Goal: Task Accomplishment & Management: Use online tool/utility

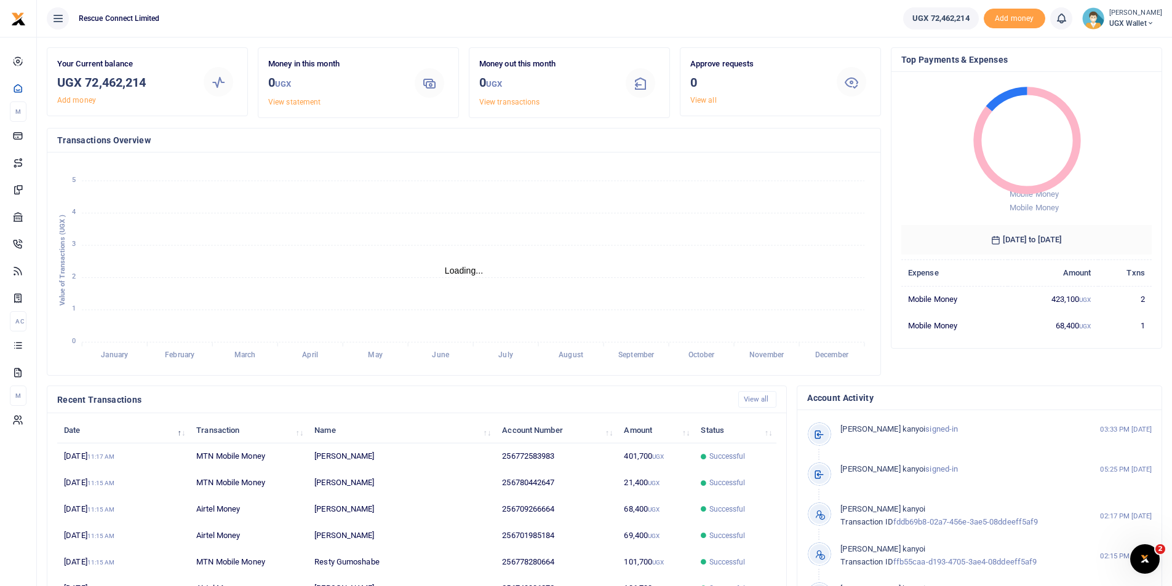
scroll to position [26, 0]
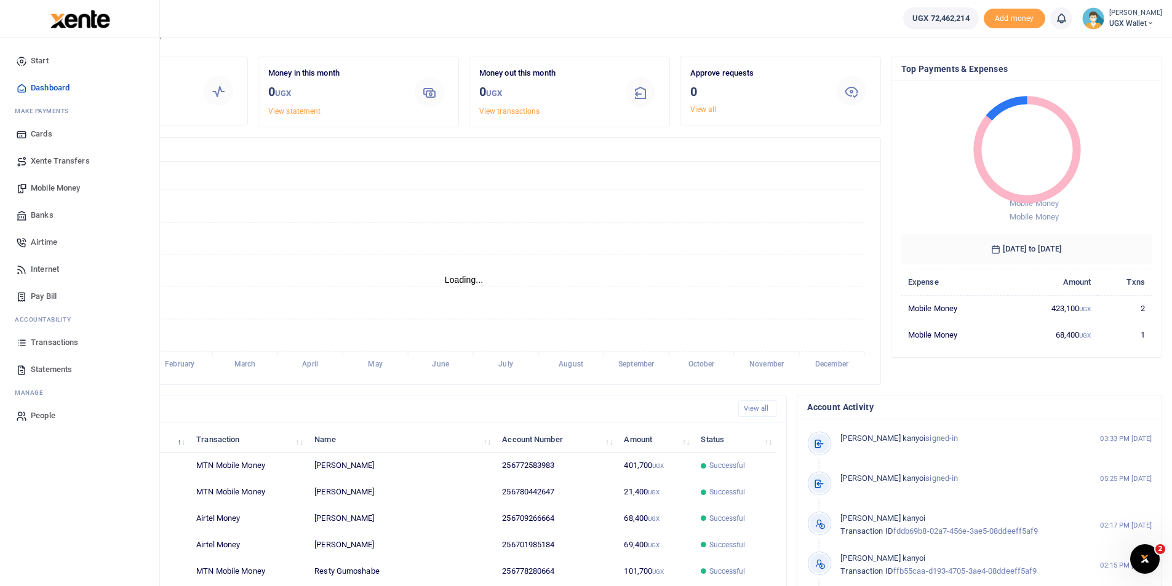
click at [47, 209] on link "Banks" at bounding box center [80, 215] width 140 height 27
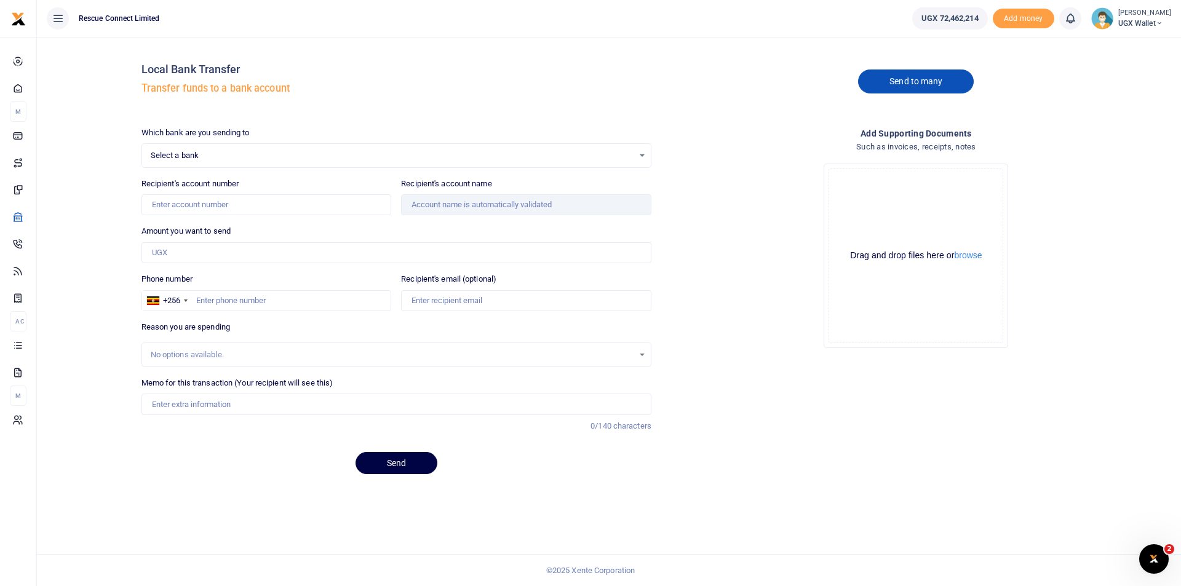
click at [887, 85] on link "Send to many" at bounding box center [916, 82] width 116 height 24
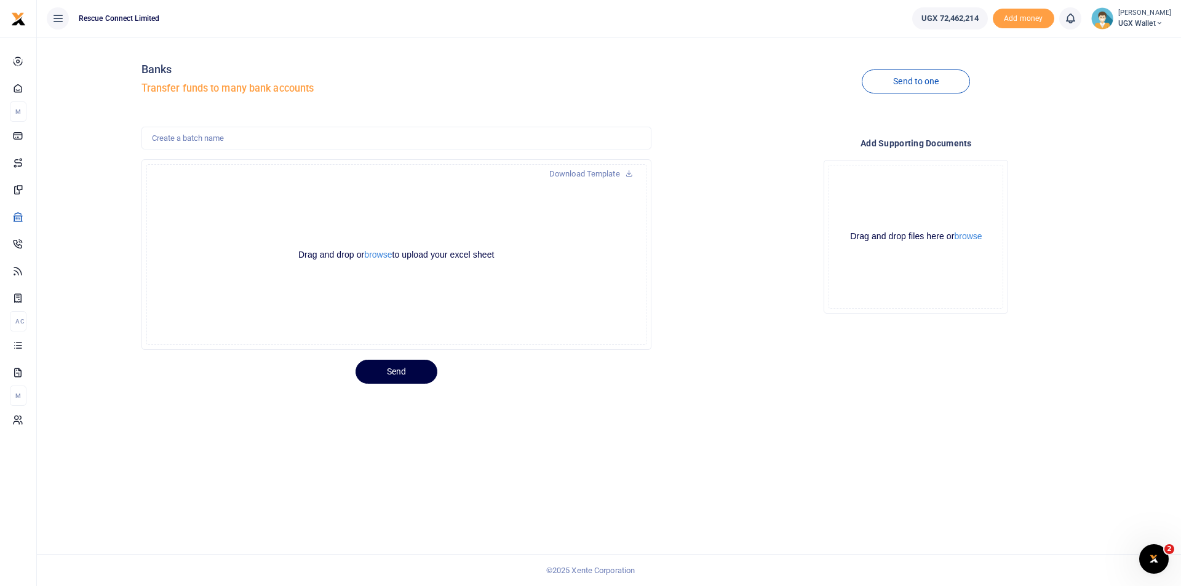
click at [590, 478] on div "Banks Transfer funds to many bank accounts Send to one Download Template Drop y…" at bounding box center [609, 312] width 1145 height 550
click at [370, 250] on button "browse" at bounding box center [378, 254] width 28 height 9
click at [373, 255] on button "browse" at bounding box center [378, 254] width 28 height 9
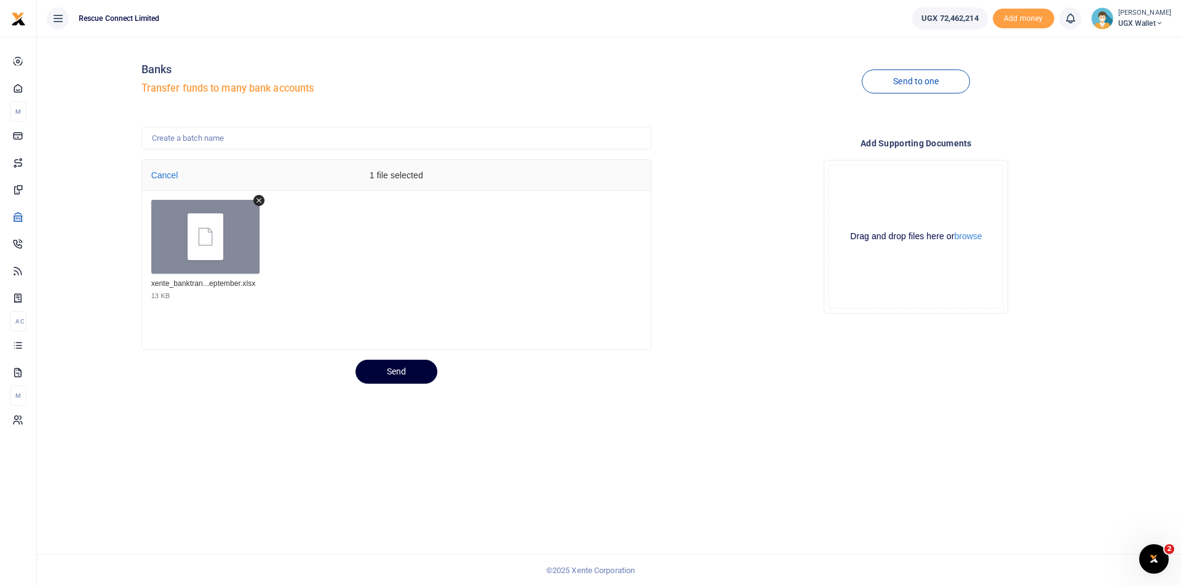
click at [397, 372] on button "Send" at bounding box center [397, 372] width 82 height 24
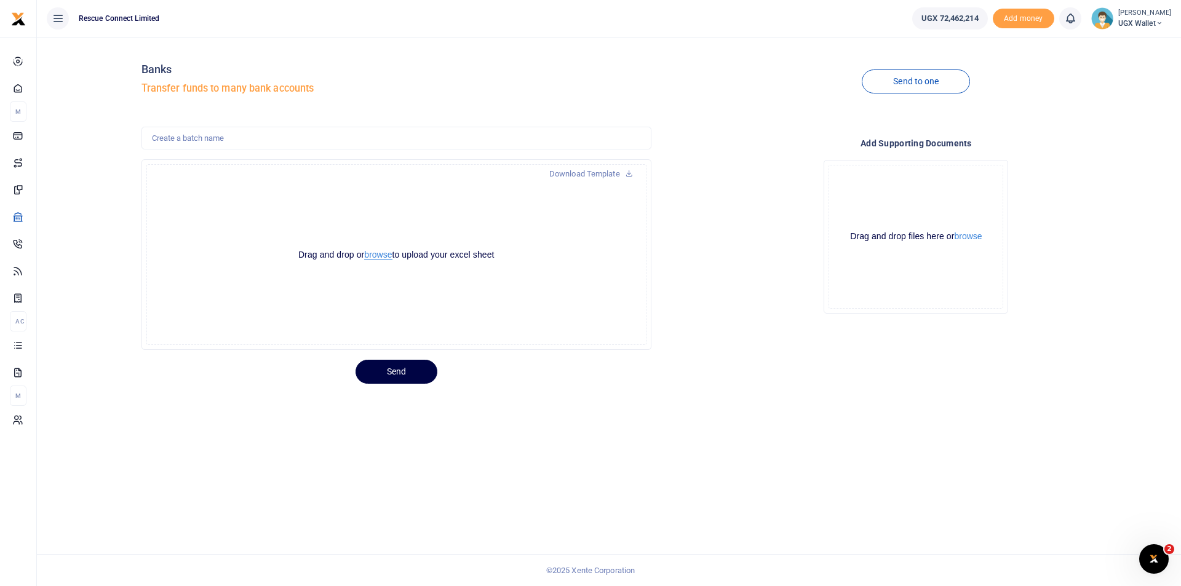
click at [384, 255] on button "browse" at bounding box center [378, 254] width 28 height 9
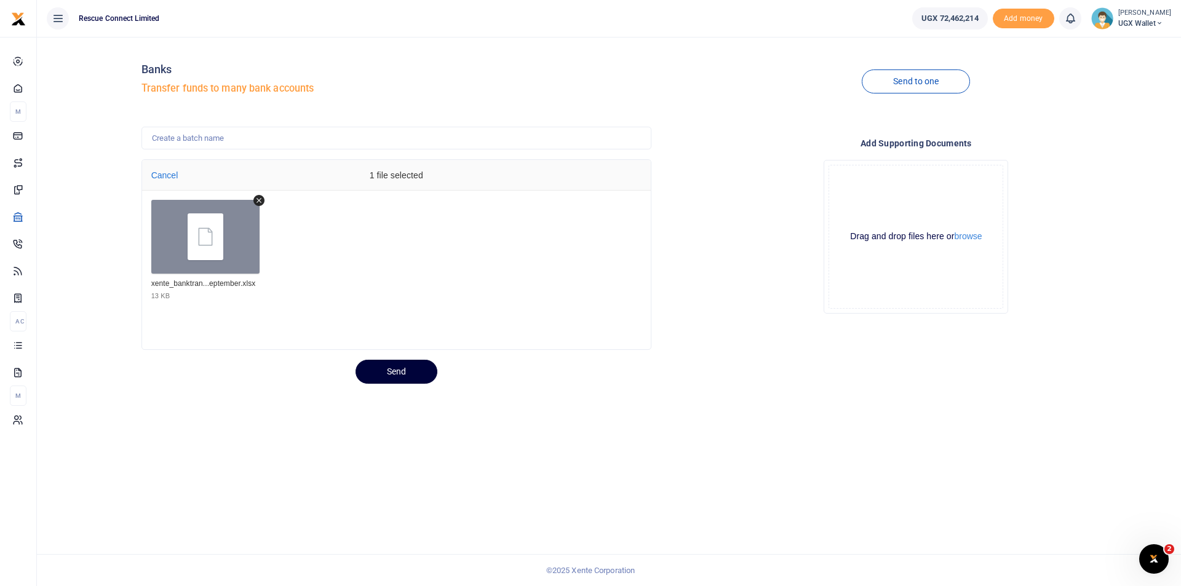
click at [385, 375] on button "Send" at bounding box center [397, 372] width 82 height 24
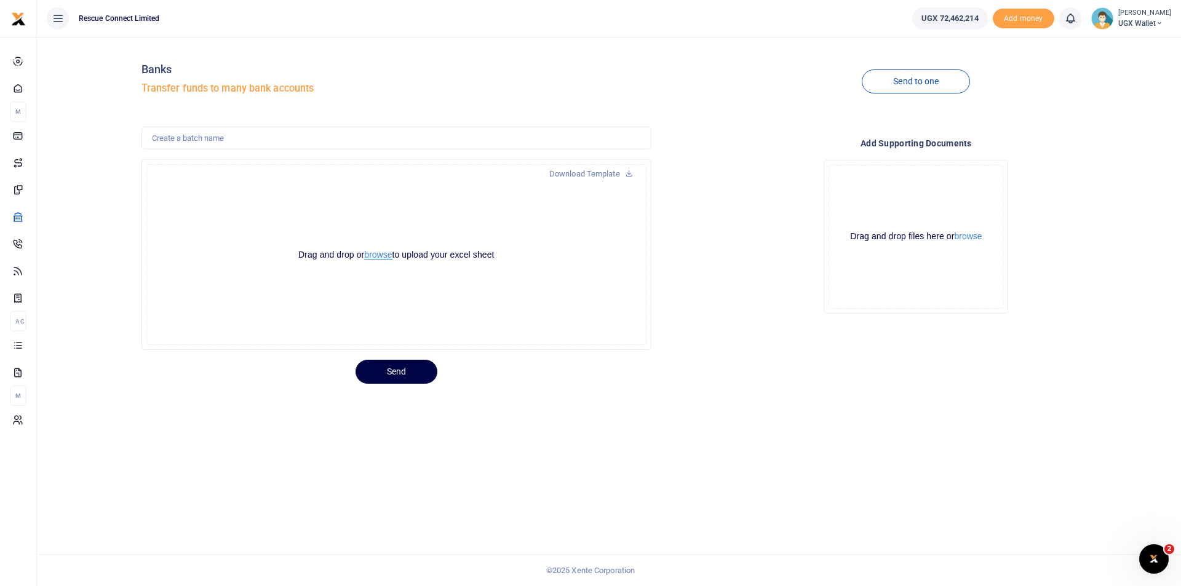
click at [369, 256] on button "browse" at bounding box center [378, 254] width 28 height 9
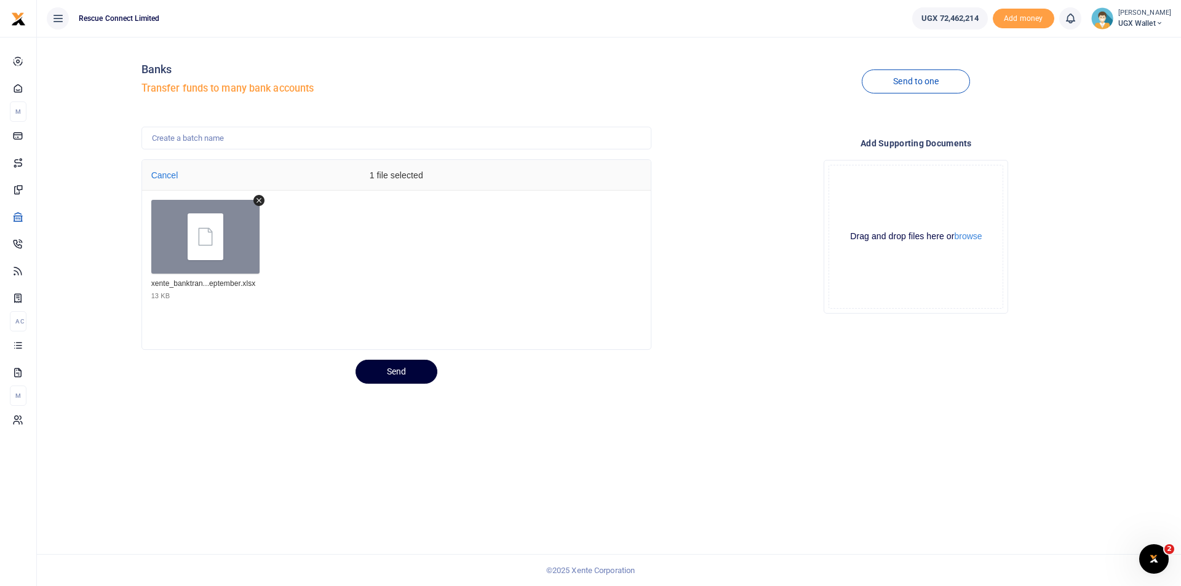
click at [398, 375] on button "Send" at bounding box center [397, 372] width 82 height 24
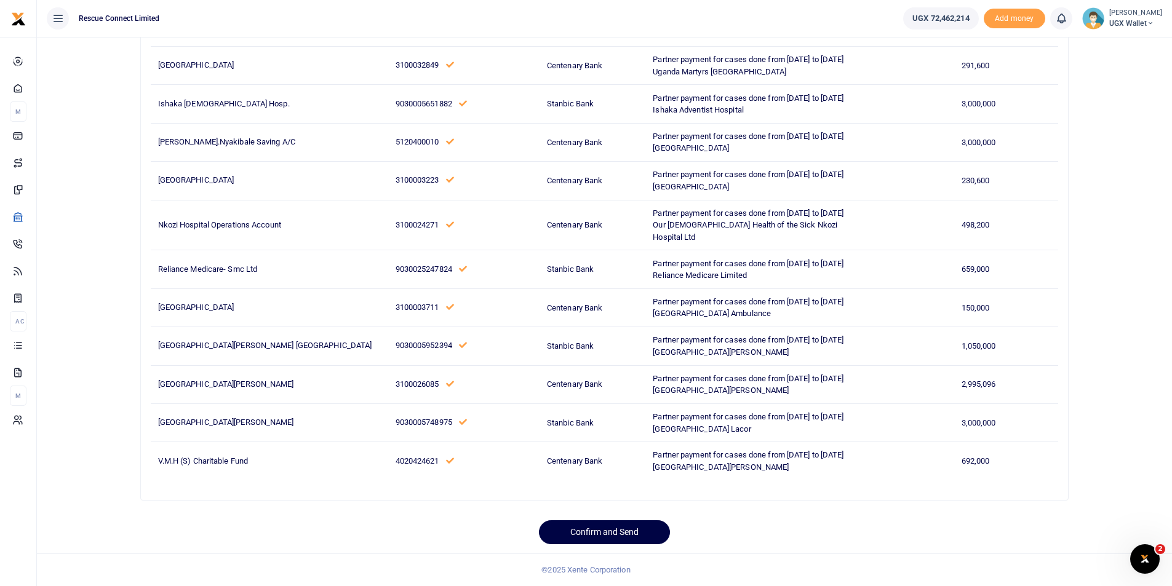
scroll to position [399, 0]
click at [620, 535] on button "Confirm and Send" at bounding box center [604, 533] width 131 height 24
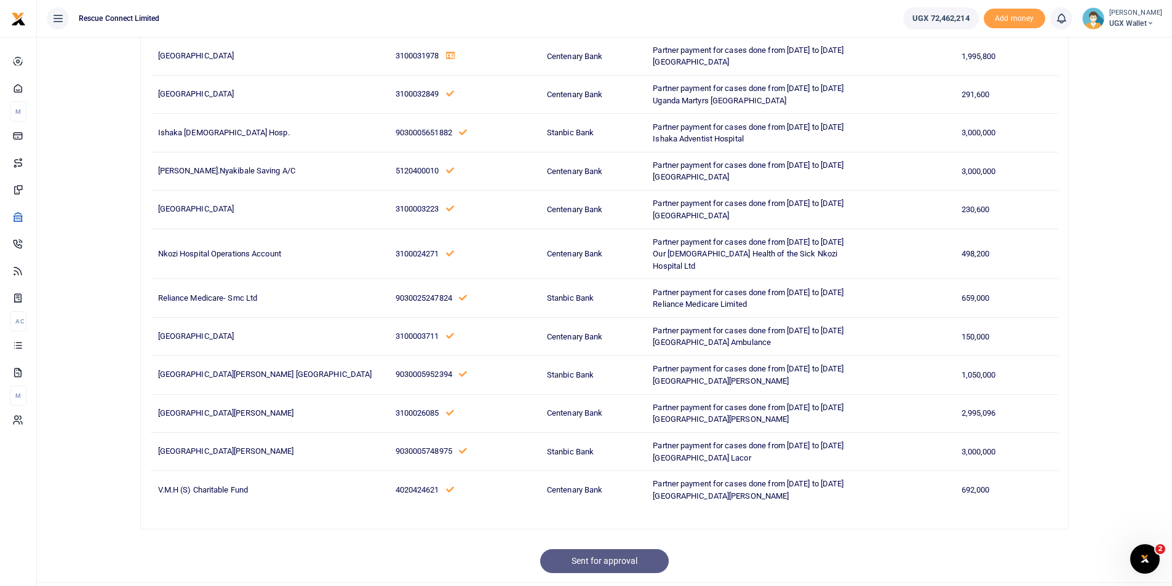
scroll to position [0, 0]
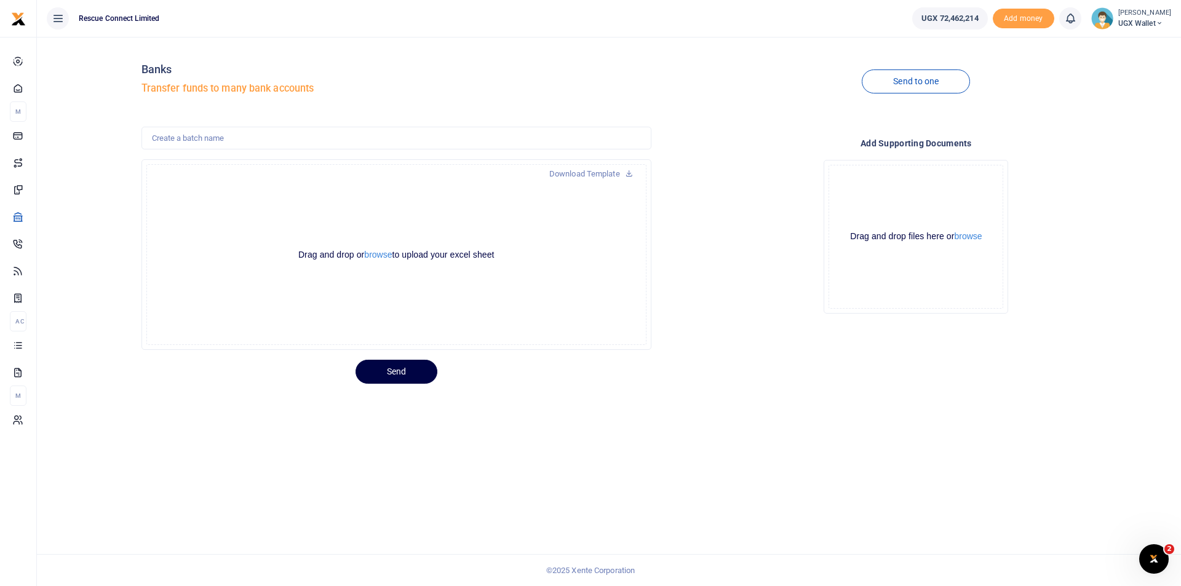
click at [387, 260] on div "Drag and drop or browse to upload your excel sheet" at bounding box center [396, 255] width 295 height 12
click at [383, 254] on button "browse" at bounding box center [378, 254] width 28 height 9
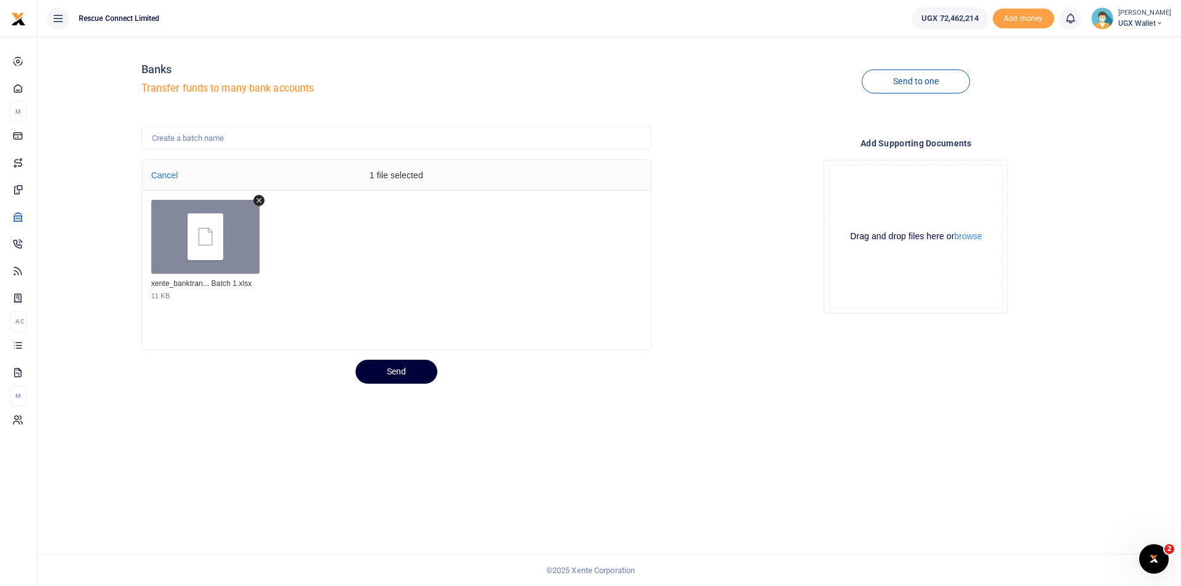
click at [415, 369] on button "Send" at bounding box center [397, 372] width 82 height 24
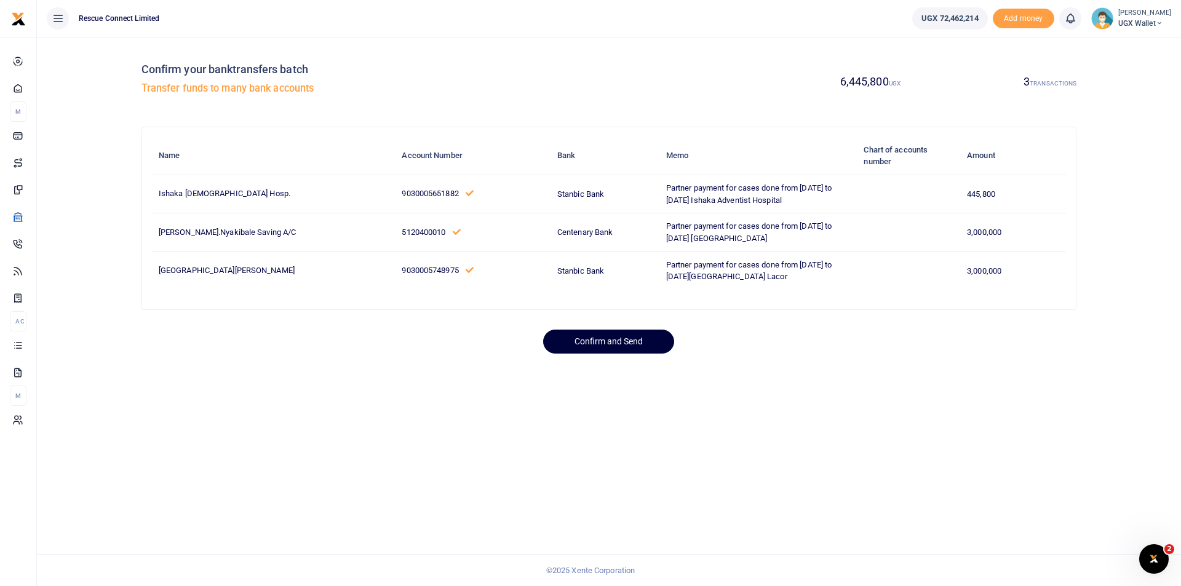
click at [609, 354] on button "Confirm and Send" at bounding box center [608, 342] width 131 height 24
click at [616, 378] on div "Confirm your banktransfers batch Transfer funds to many bank accounts 6,445,800…" at bounding box center [609, 312] width 1145 height 550
click at [614, 354] on button "Confirm and Send" at bounding box center [608, 342] width 131 height 24
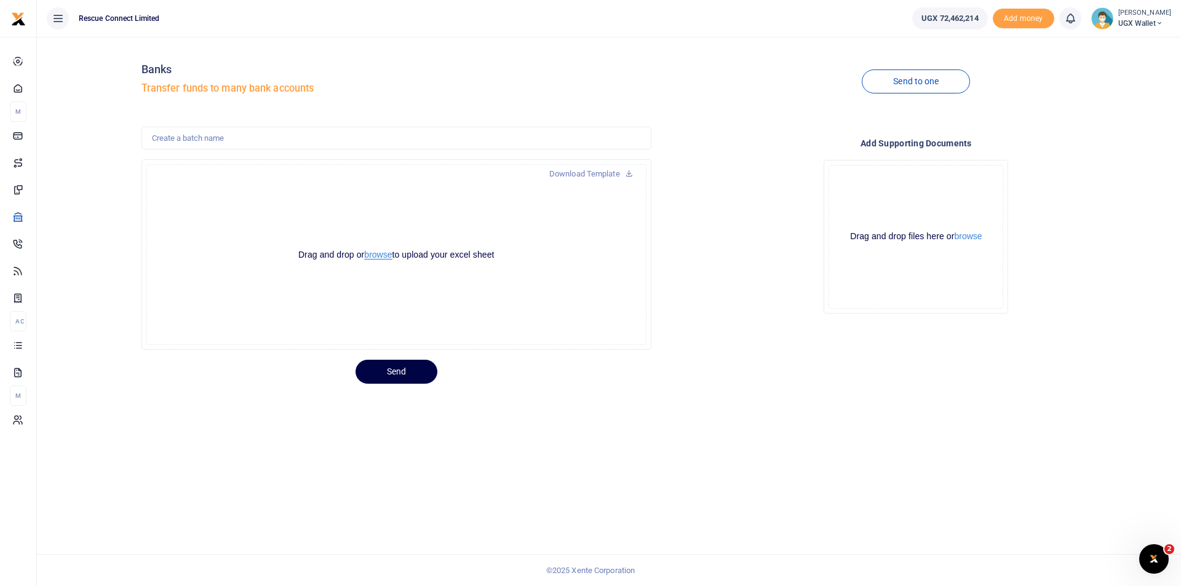
click at [386, 258] on button "browse" at bounding box center [378, 254] width 28 height 9
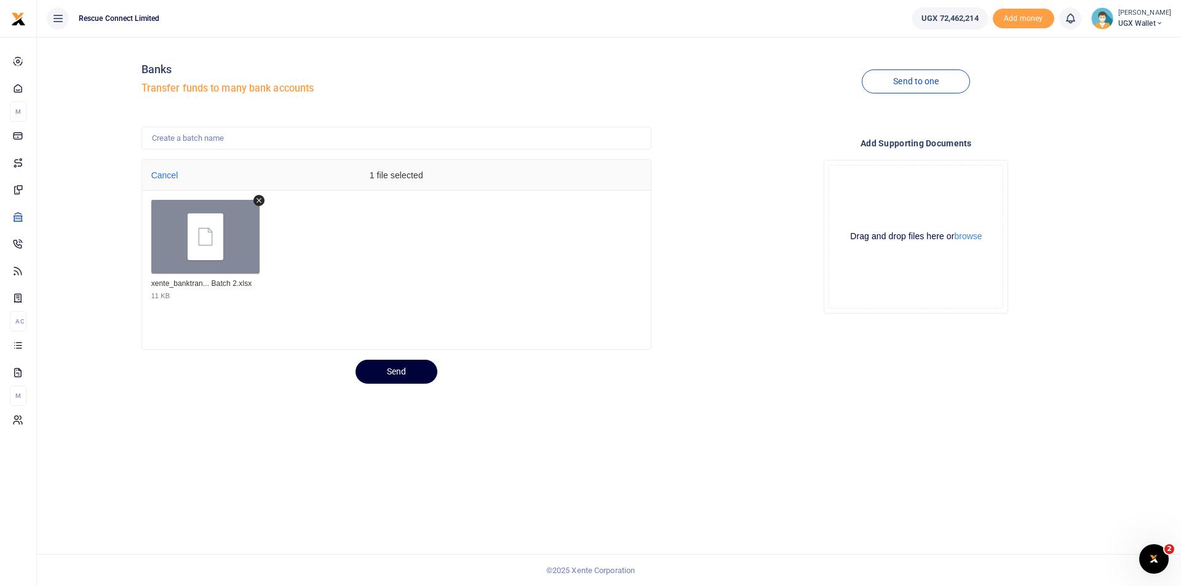
click at [398, 376] on button "Send" at bounding box center [397, 372] width 82 height 24
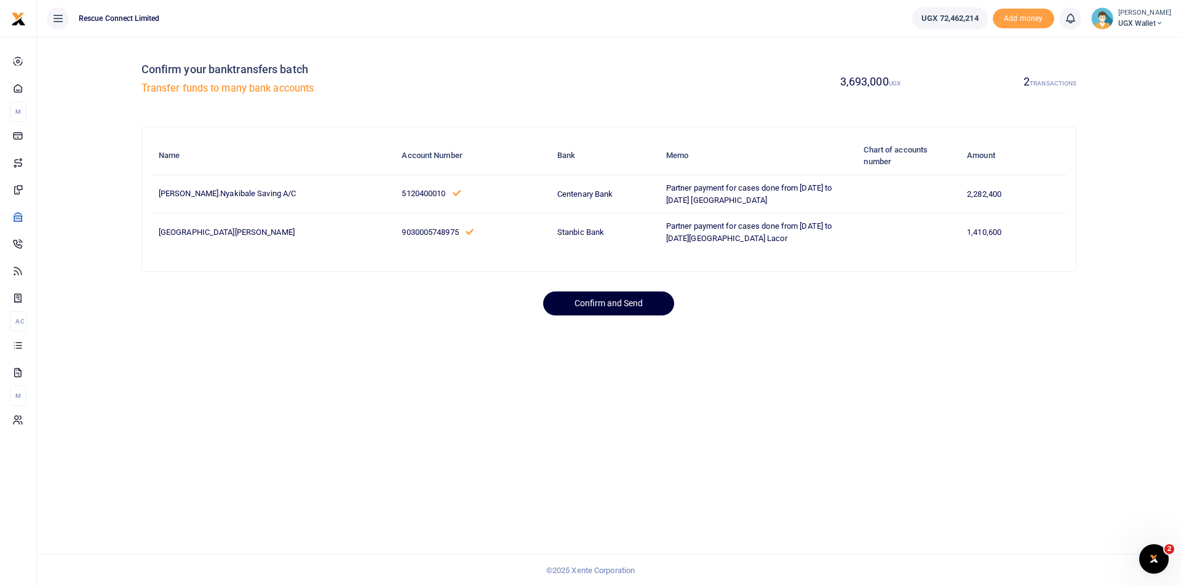
click at [601, 315] on button "Confirm and Send" at bounding box center [608, 304] width 131 height 24
click at [410, 399] on div "Confirm your banktransfers batch Transfer funds to many bank accounts 3,693,000…" at bounding box center [609, 312] width 1145 height 550
click at [602, 314] on button "Confirm and Send" at bounding box center [608, 304] width 131 height 24
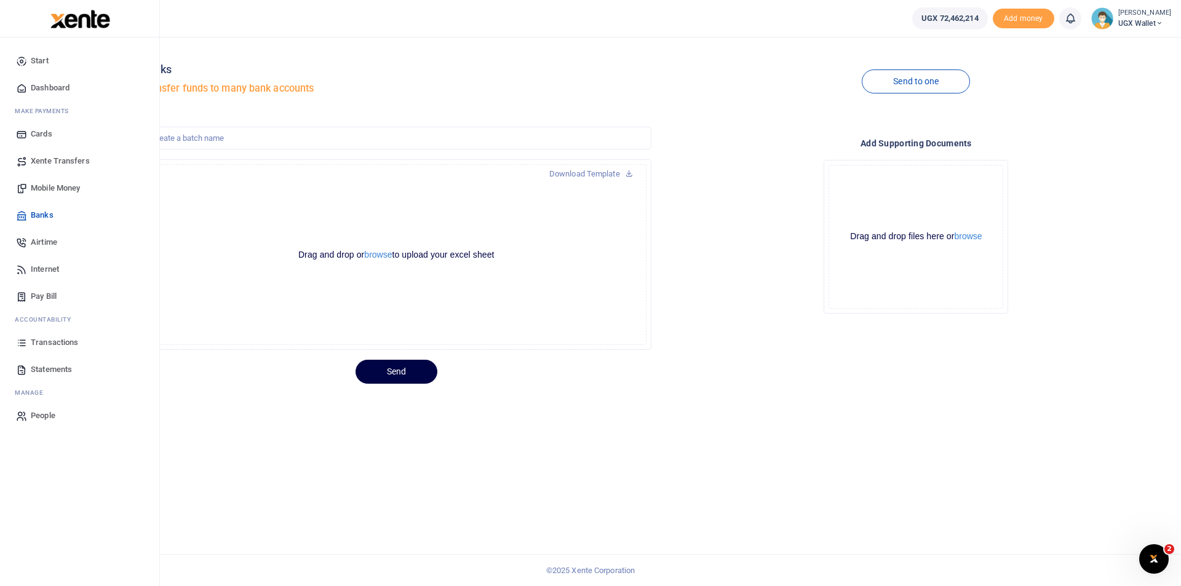
click at [43, 215] on span "Banks" at bounding box center [42, 215] width 23 height 12
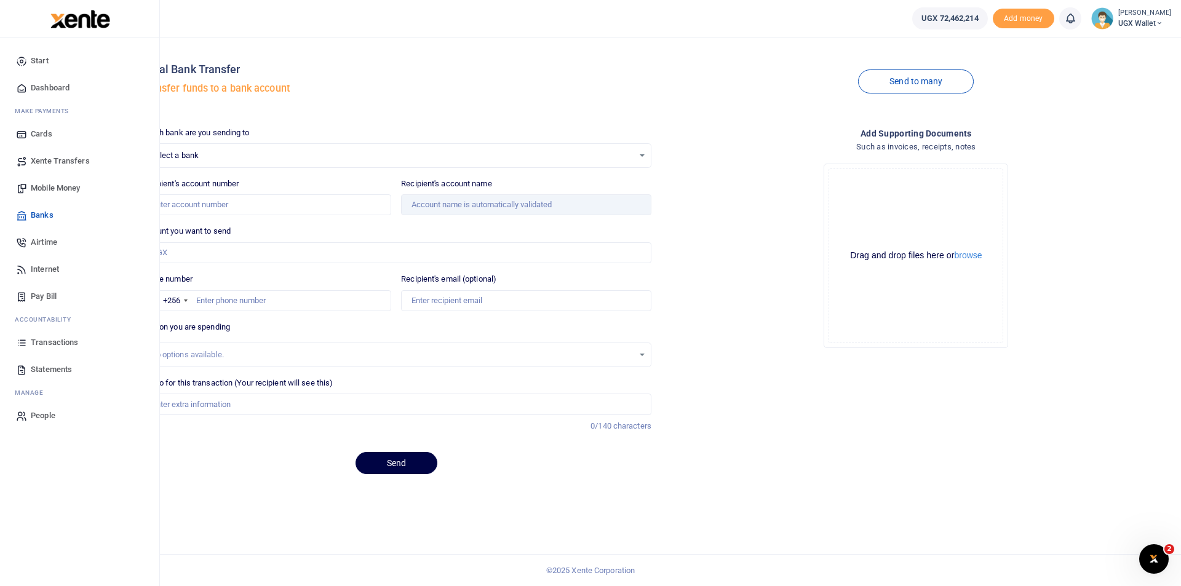
click at [50, 340] on span "Transactions" at bounding box center [54, 343] width 47 height 12
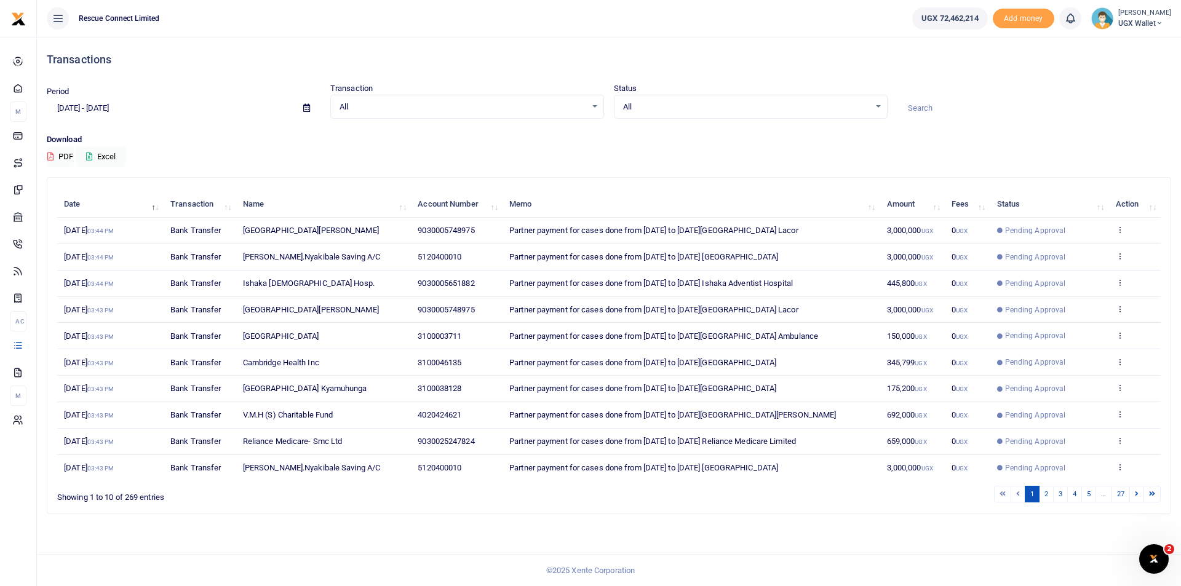
click at [933, 112] on input at bounding box center [1035, 108] width 274 height 21
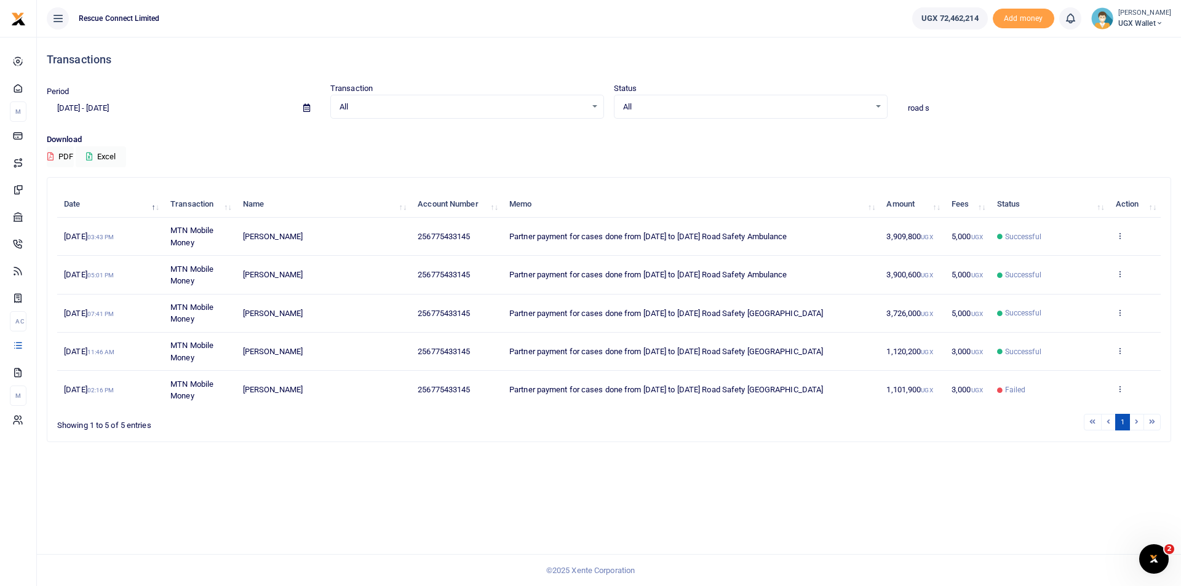
type input "ROAD SAFETY"
click at [1118, 237] on icon at bounding box center [1120, 235] width 8 height 9
click at [1073, 286] on link "Send again" at bounding box center [1074, 284] width 97 height 17
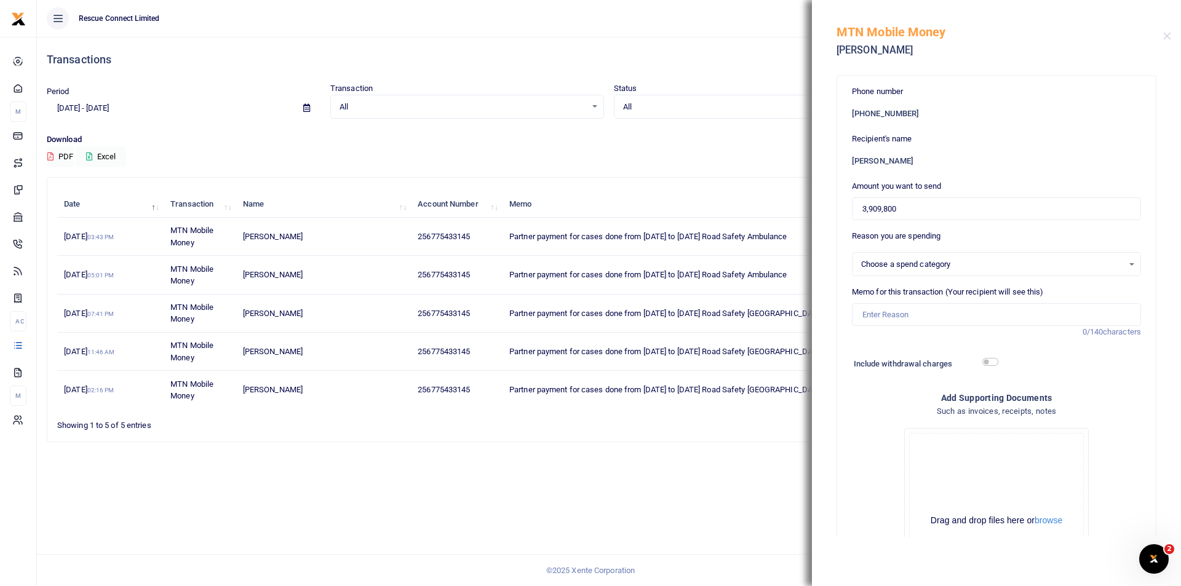
select select
drag, startPoint x: 922, startPoint y: 213, endPoint x: 858, endPoint y: 214, distance: 64.0
click at [858, 214] on input "3,909,800" at bounding box center [996, 209] width 289 height 23
paste input "1,374,0"
type input "1,374,000"
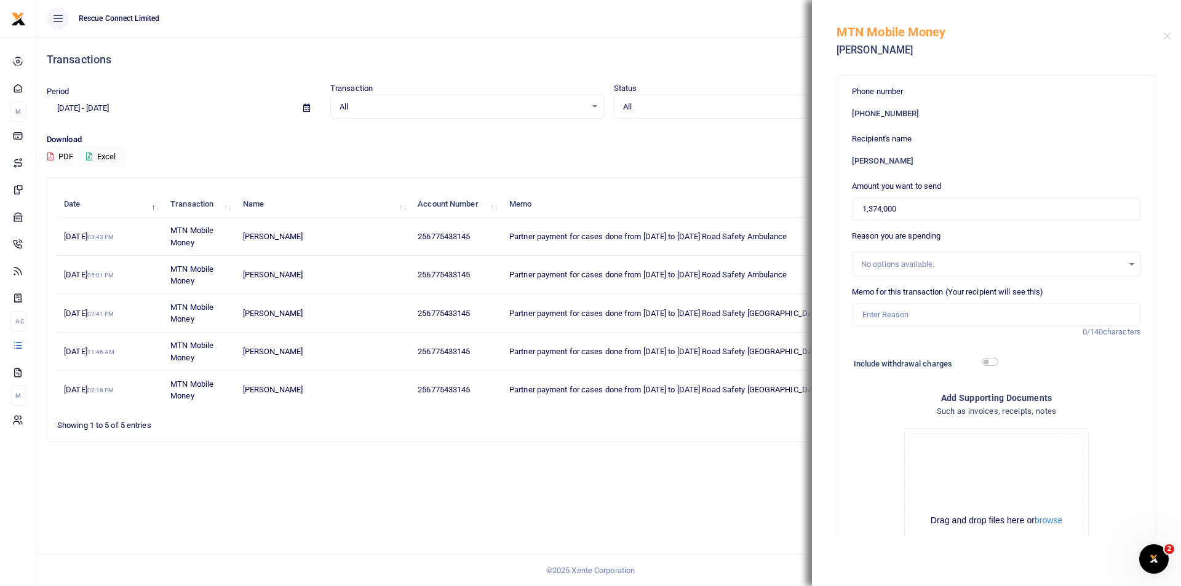
drag, startPoint x: 509, startPoint y: 238, endPoint x: 805, endPoint y: 241, distance: 296.0
click at [787, 241] on span "Partner payment for cases done from 15th Sept to 21st Sept Road Safety Ambulance" at bounding box center [649, 236] width 278 height 9
copy span "Partner payment for cases done from 15th Sept to 21st Sept Road Safety Ambulan"
click at [893, 318] on input "Memo for this transaction (Your recipient will see this)" at bounding box center [996, 314] width 289 height 23
paste input "Partner payment for cases done from 15th Sept to 21st Sept Road Safety Ambulan"
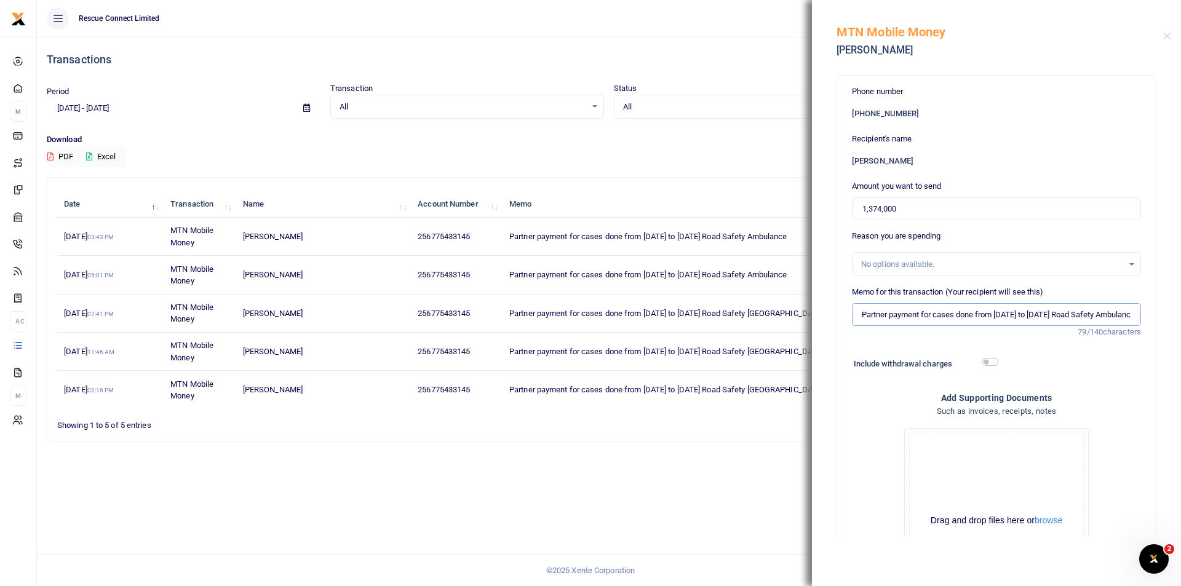
scroll to position [0, 41]
drag, startPoint x: 1034, startPoint y: 316, endPoint x: 957, endPoint y: 316, distance: 77.5
click at [957, 316] on input "Partner payment for cases done from 15th Sept to 21st Sept Road Safety Ambulance" at bounding box center [996, 314] width 289 height 23
click at [1023, 316] on input "Partner payment for cases done from 22nd to Road Safety Ambulance" at bounding box center [996, 314] width 289 height 23
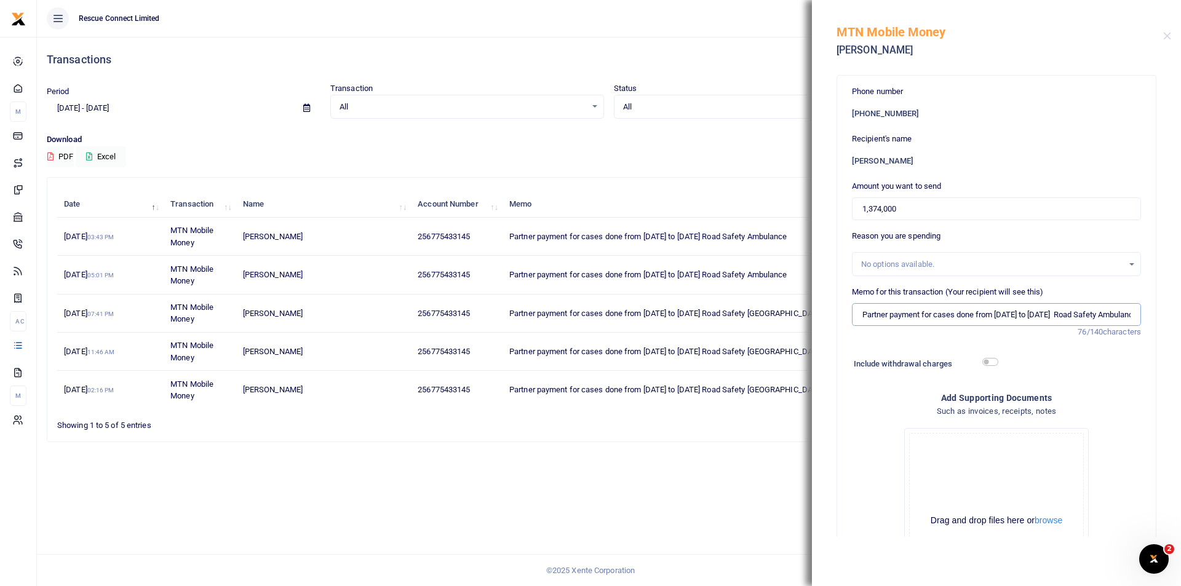
click at [1017, 317] on input "Partner payment for cases done from 22nd to 28th Sept Road Safety Ambulance" at bounding box center [996, 314] width 289 height 23
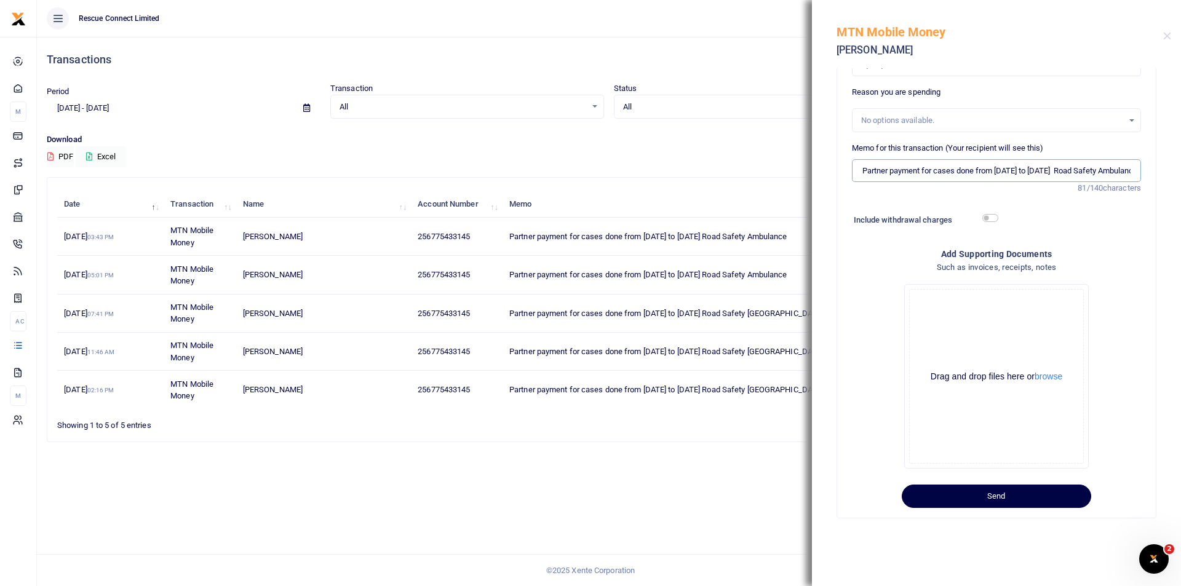
scroll to position [145, 0]
type input "Partner payment for cases done from 22nd Sept to 28th Sept Road Safety Ambulance"
click at [976, 495] on button "Send" at bounding box center [997, 495] width 190 height 23
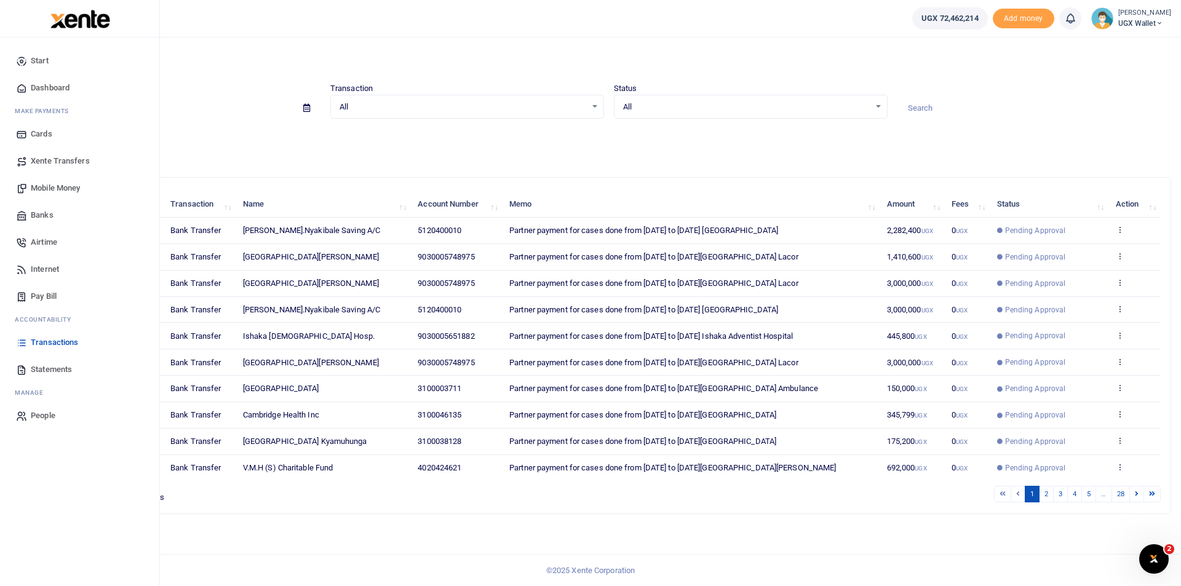
click at [48, 340] on span "Transactions" at bounding box center [54, 343] width 47 height 12
click at [41, 269] on span "Internet" at bounding box center [45, 269] width 28 height 12
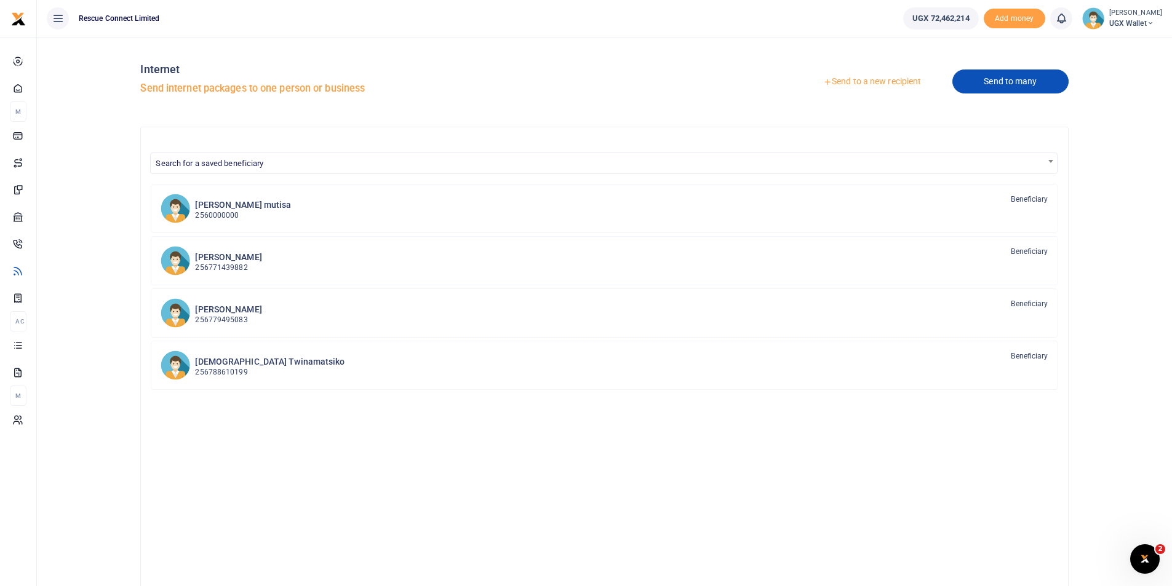
click at [1007, 81] on link "Send to many" at bounding box center [1011, 82] width 116 height 24
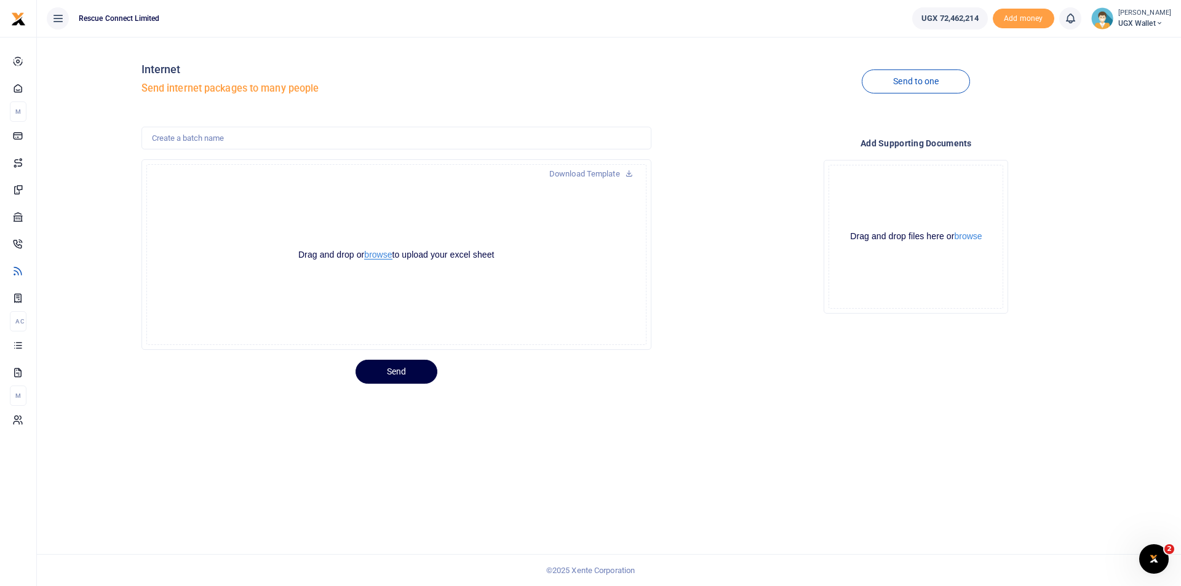
click at [383, 256] on button "browse" at bounding box center [378, 254] width 28 height 9
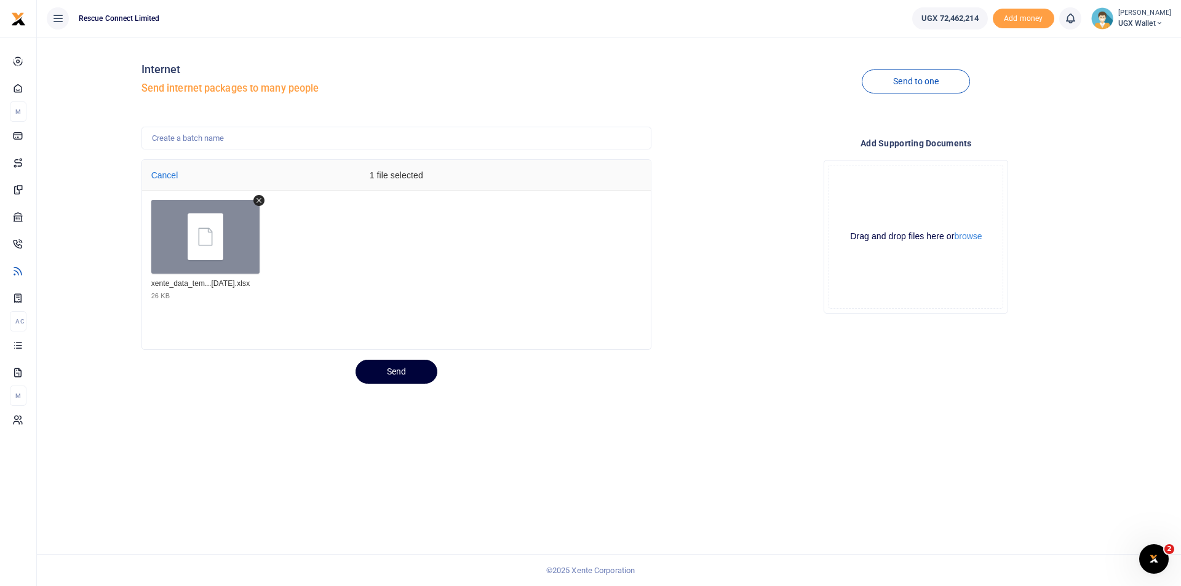
click at [390, 374] on button "Send" at bounding box center [397, 372] width 82 height 24
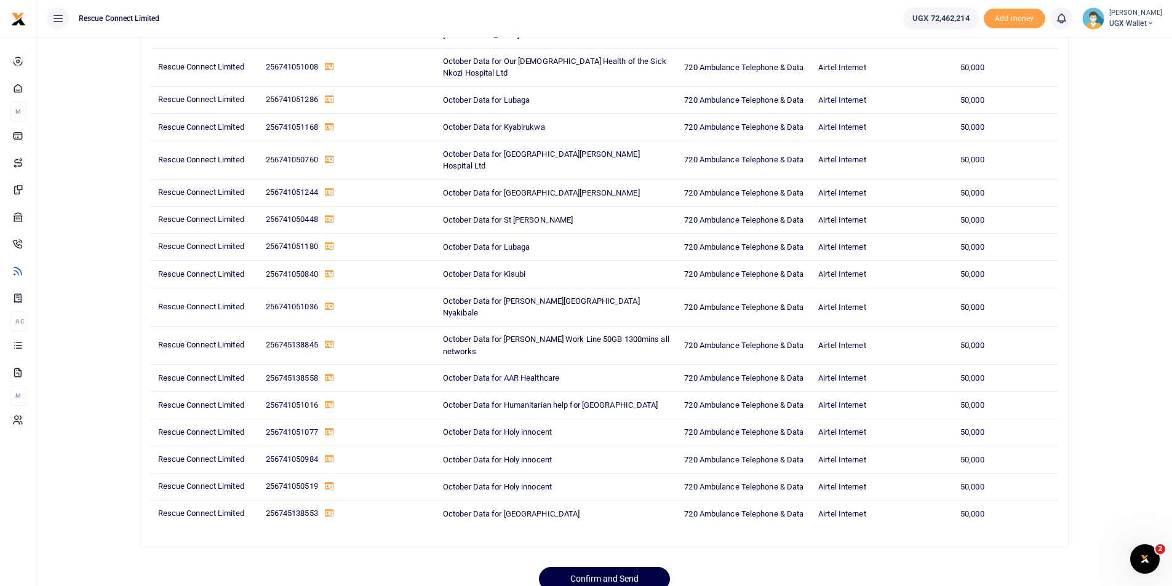
scroll to position [419, 0]
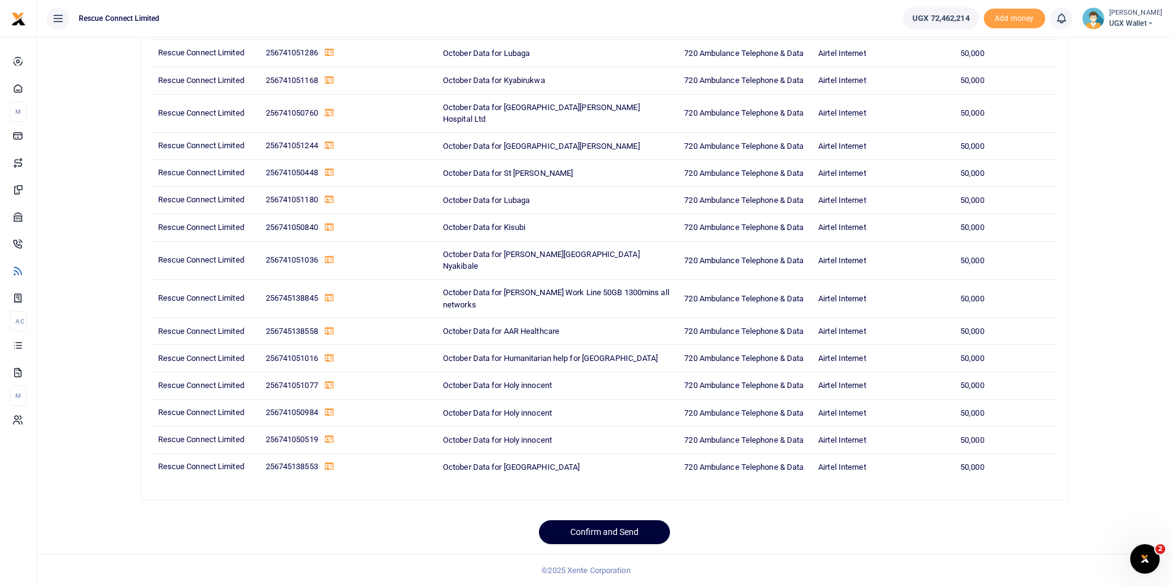
click at [607, 529] on button "Confirm and Send" at bounding box center [604, 533] width 131 height 24
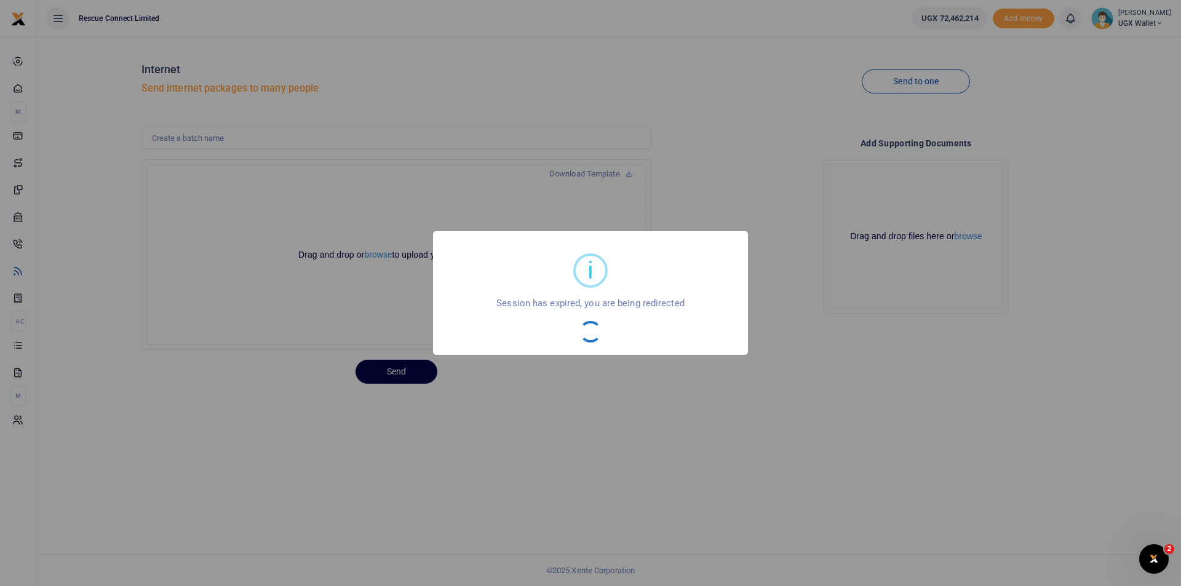
click at [501, 309] on div "i × Session has expired, you are being redirected OK No Cancel" at bounding box center [590, 293] width 315 height 124
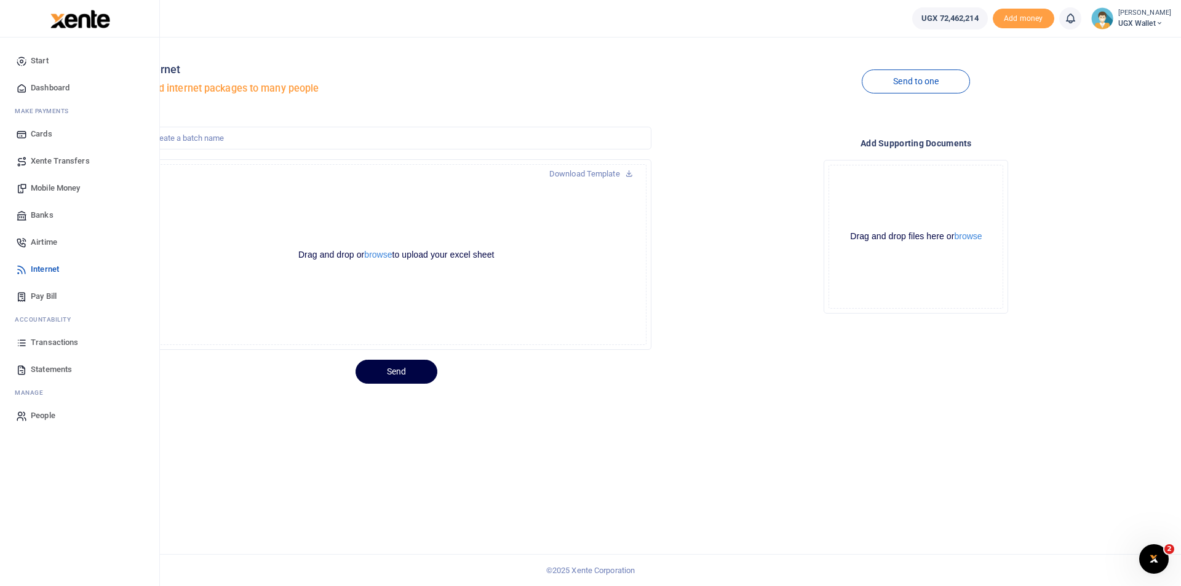
click at [47, 245] on span "Airtime" at bounding box center [44, 242] width 26 height 12
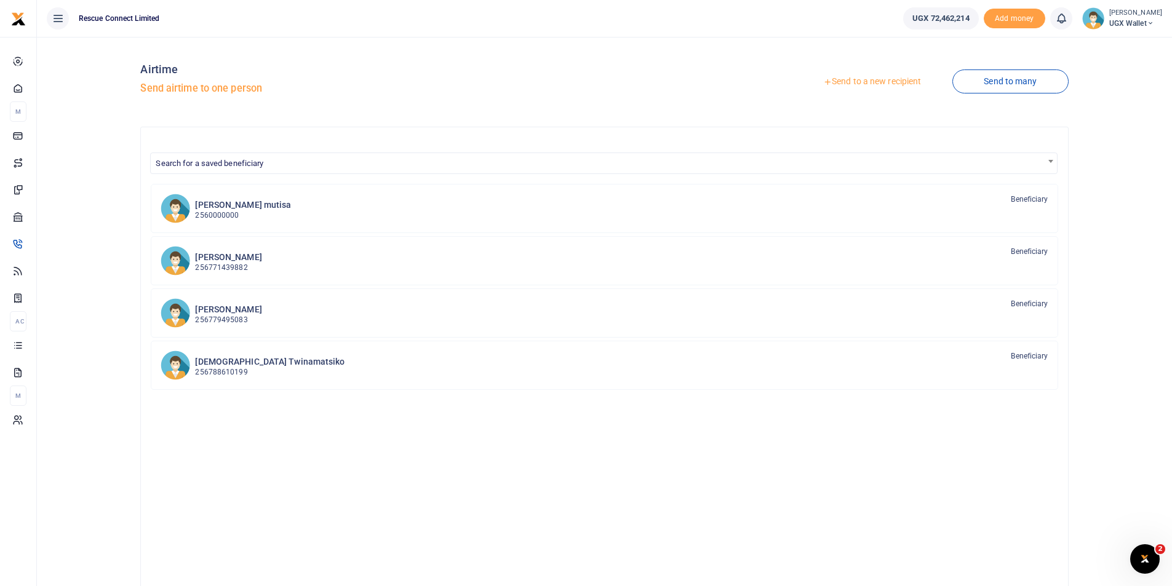
click at [894, 78] on link "Send to a new recipient" at bounding box center [872, 82] width 161 height 22
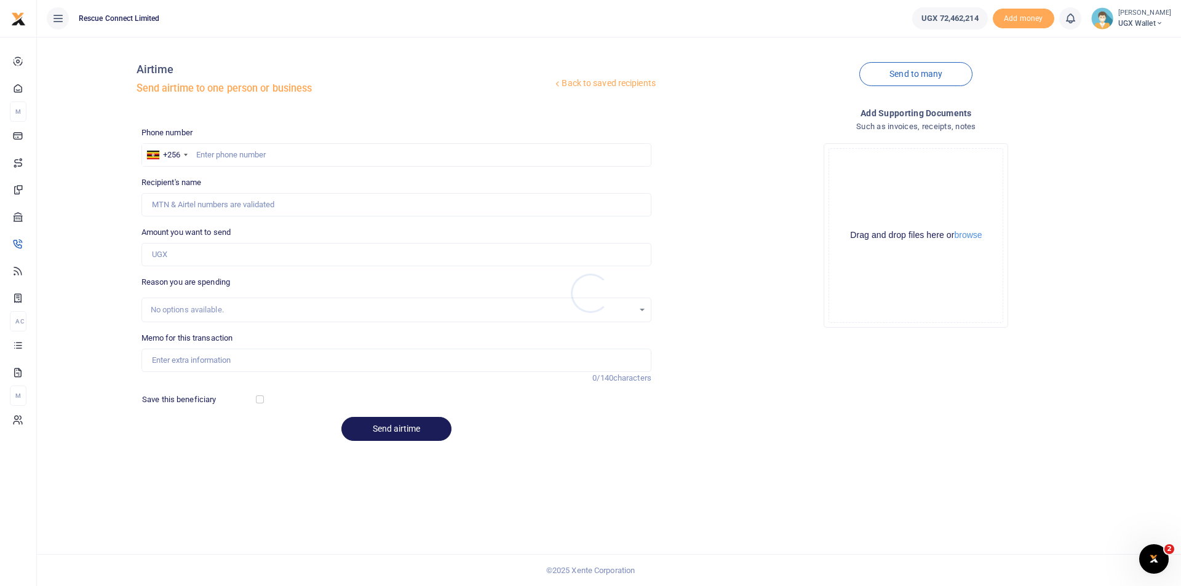
click at [909, 78] on div at bounding box center [590, 293] width 1181 height 586
click at [909, 78] on link "Send to many" at bounding box center [916, 74] width 113 height 24
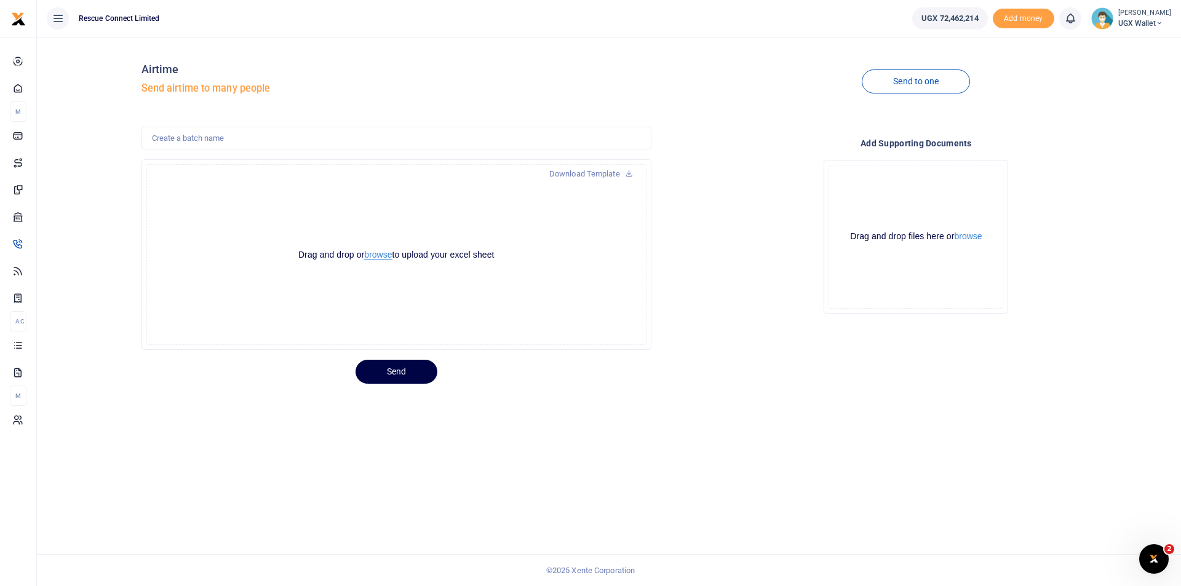
click at [380, 254] on button "browse" at bounding box center [378, 254] width 28 height 9
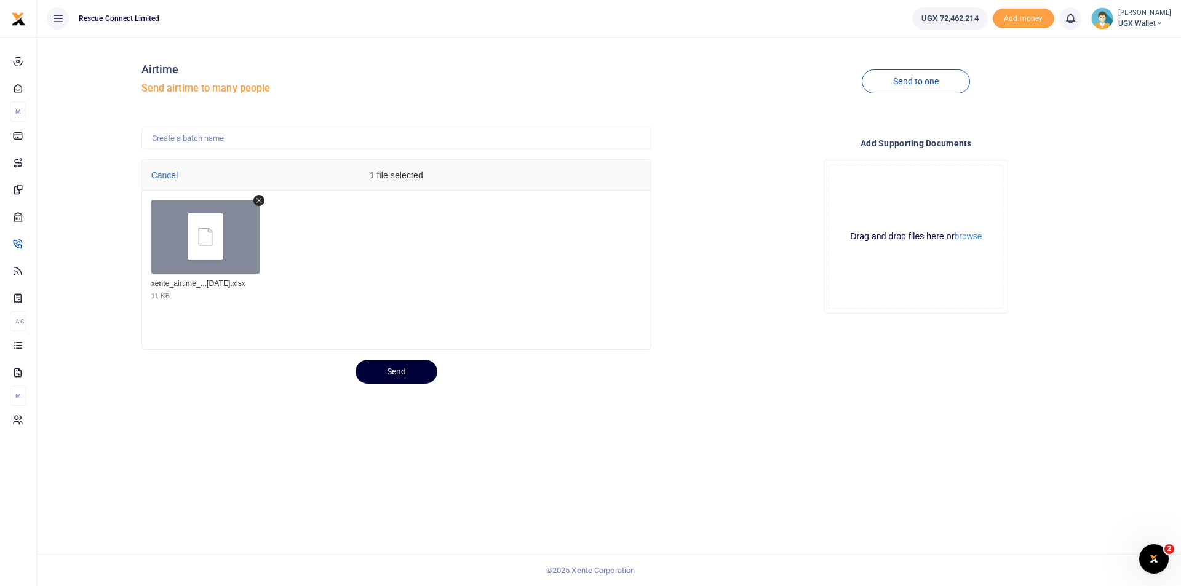
click at [412, 374] on button "Send" at bounding box center [397, 372] width 82 height 24
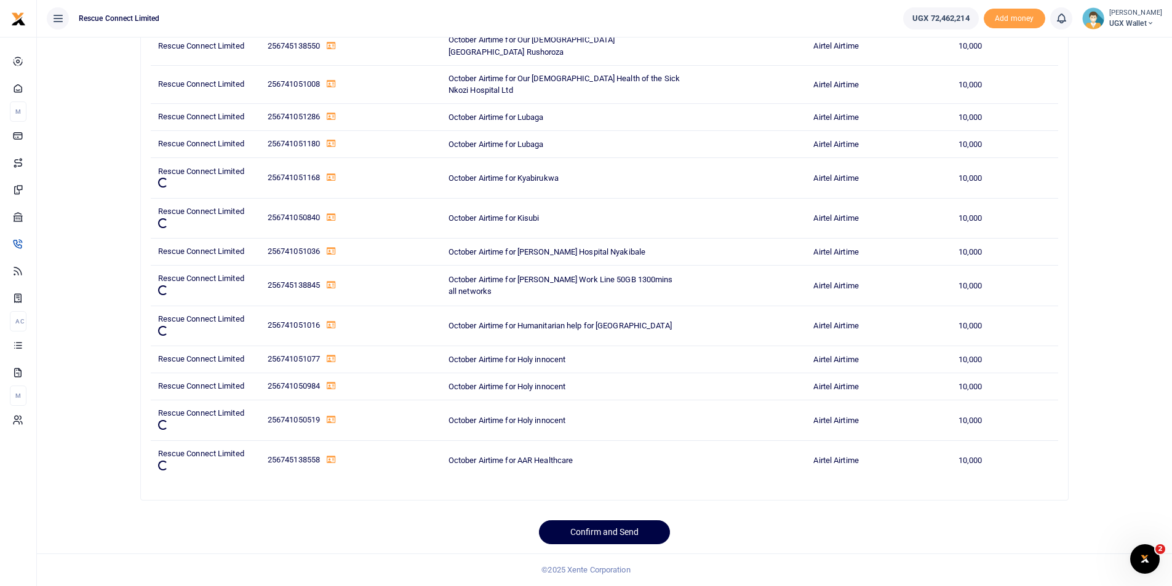
scroll to position [431, 0]
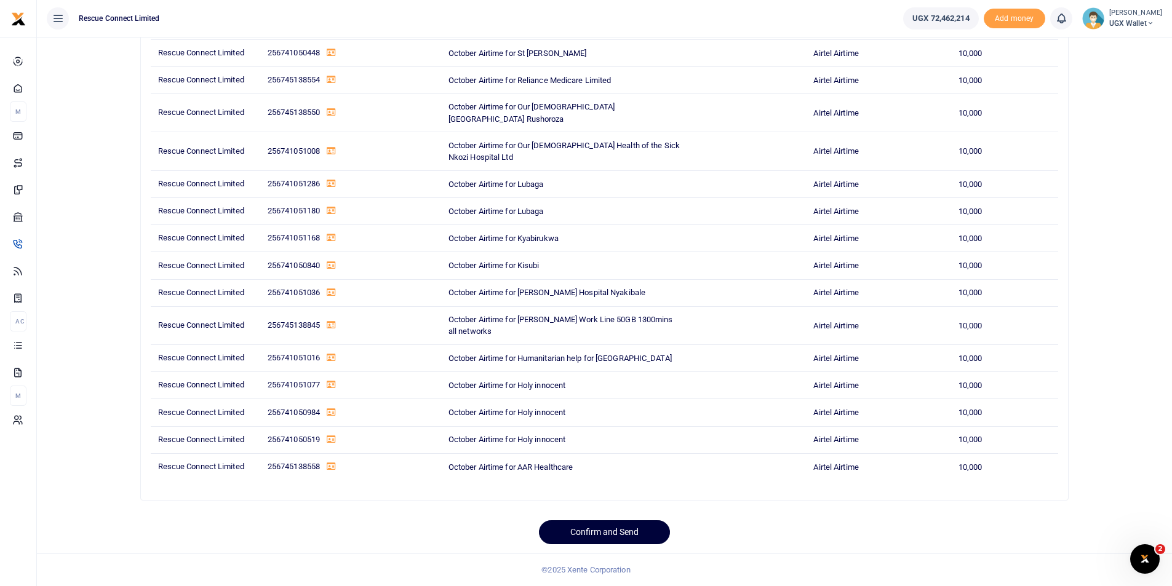
click at [603, 532] on button "Confirm and Send" at bounding box center [604, 533] width 131 height 24
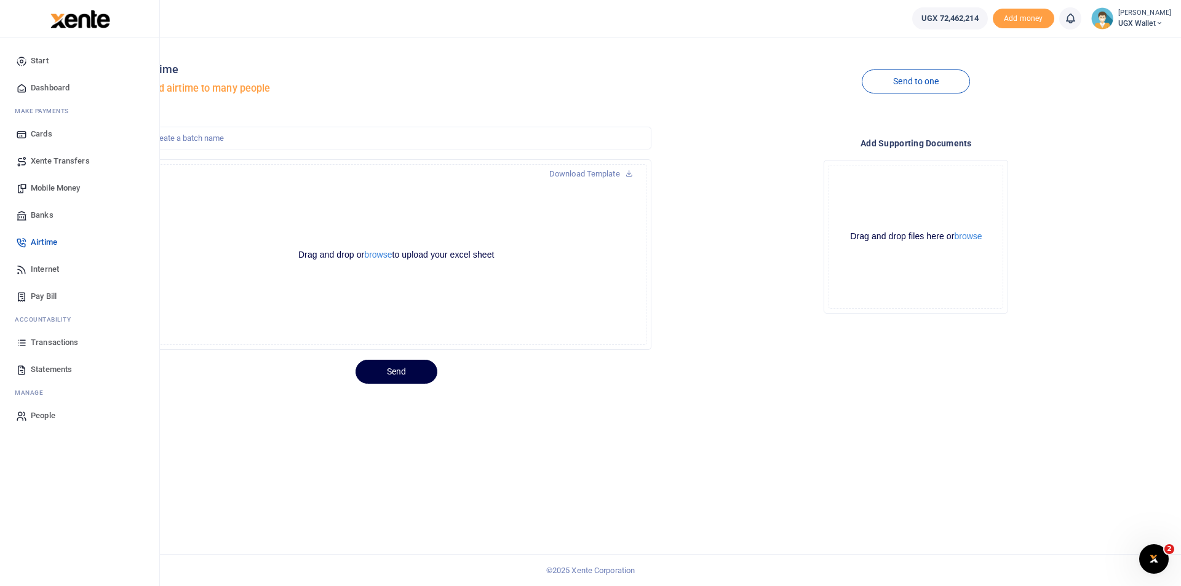
click at [52, 343] on span "Transactions" at bounding box center [54, 343] width 47 height 12
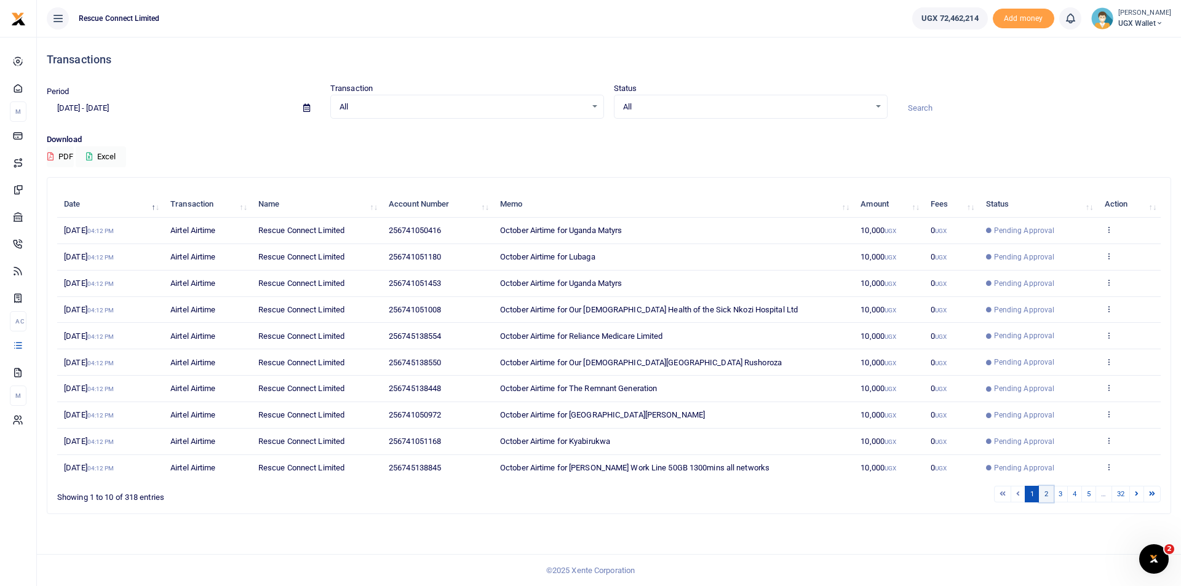
click at [1047, 494] on link "2" at bounding box center [1046, 494] width 15 height 17
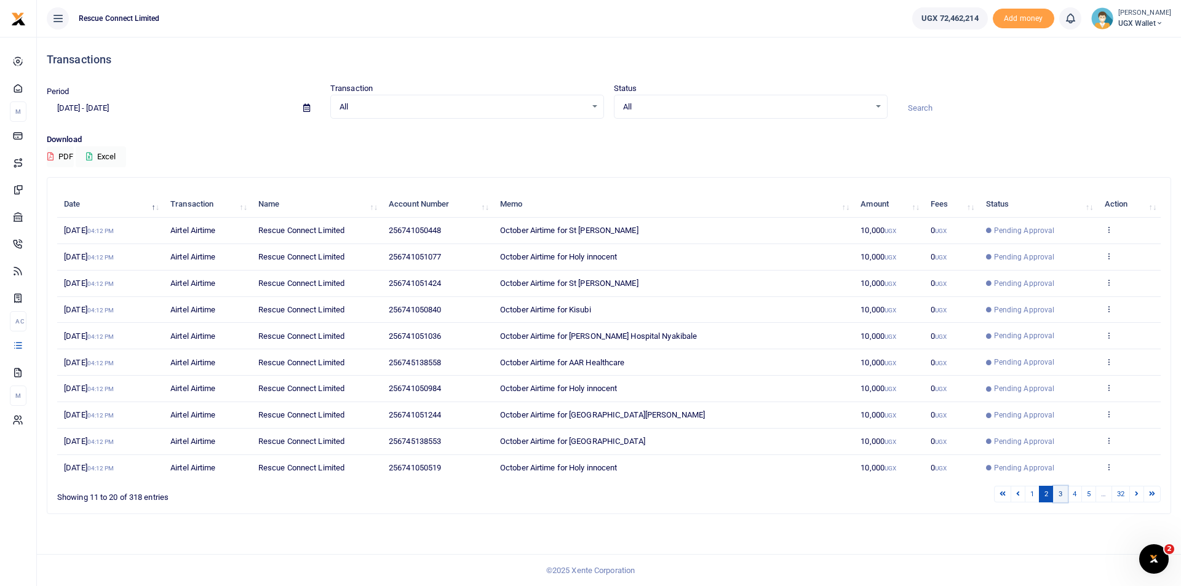
click at [1057, 494] on link "3" at bounding box center [1060, 494] width 15 height 17
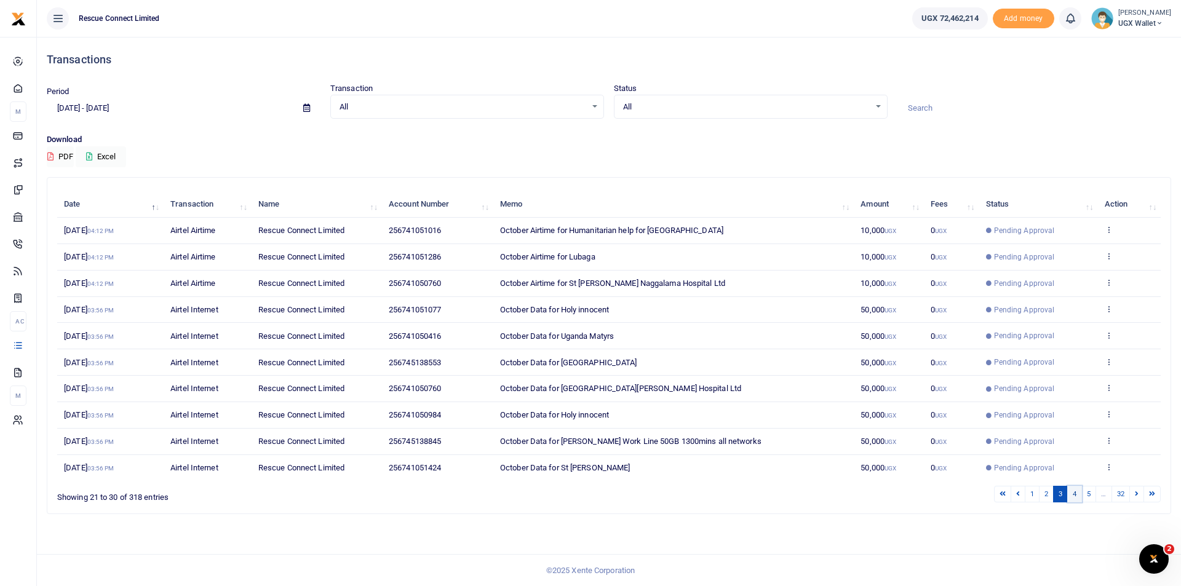
click at [1077, 493] on link "4" at bounding box center [1075, 494] width 15 height 17
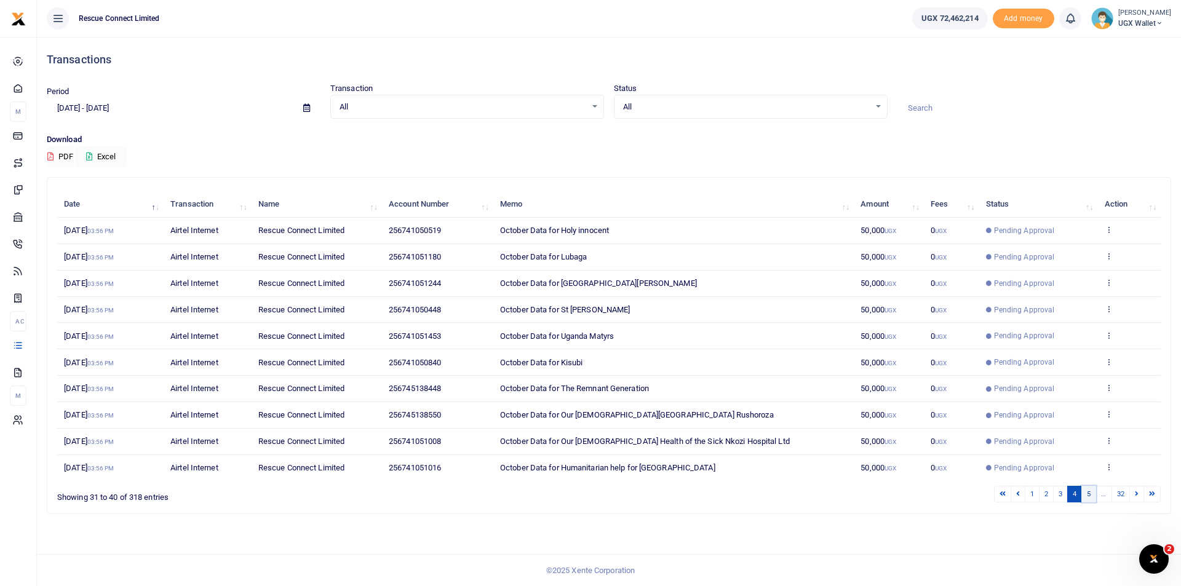
click at [1090, 497] on link "5" at bounding box center [1089, 494] width 15 height 17
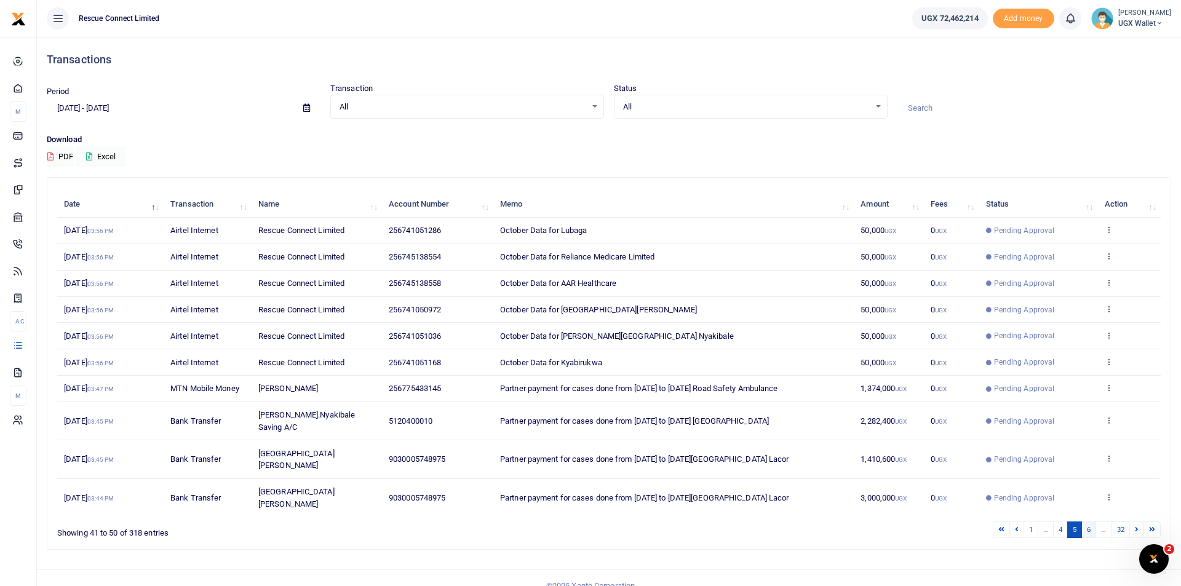
click at [1089, 522] on link "6" at bounding box center [1089, 530] width 15 height 17
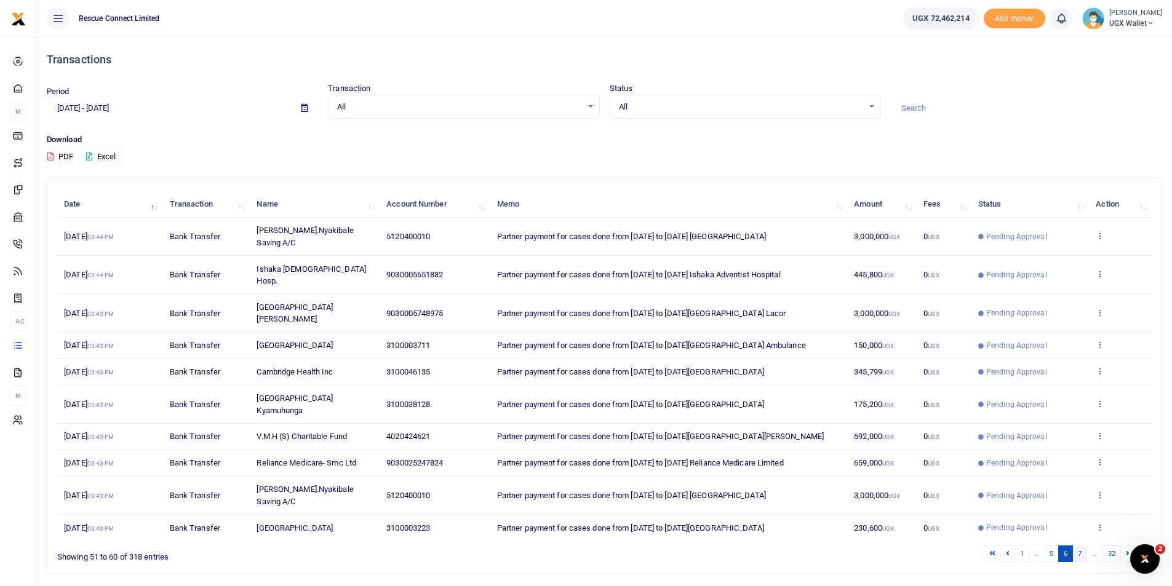
click at [1082, 546] on link "7" at bounding box center [1080, 554] width 15 height 17
